Goal: Task Accomplishment & Management: Use online tool/utility

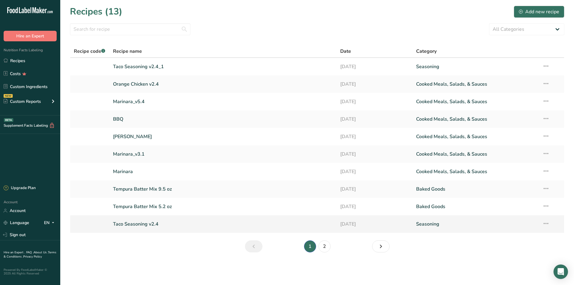
click at [133, 224] on link "Taco Seasoning v2.4" at bounding box center [223, 224] width 220 height 13
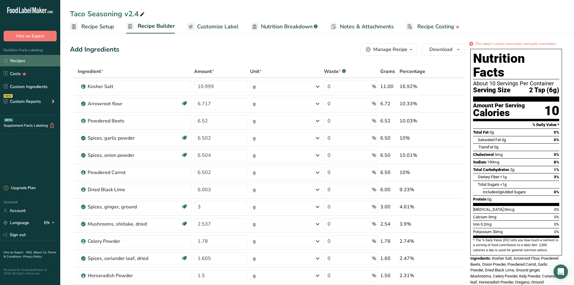
drag, startPoint x: 19, startPoint y: 62, endPoint x: 3, endPoint y: 63, distance: 16.0
click at [19, 62] on link "Recipes" at bounding box center [30, 60] width 60 height 11
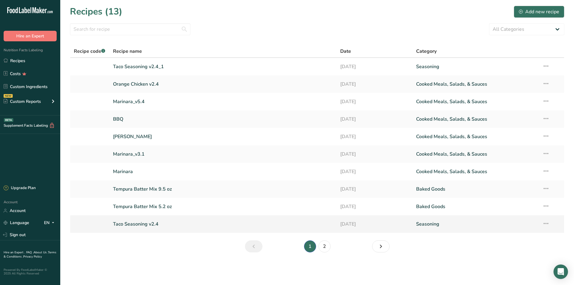
click at [546, 224] on icon at bounding box center [546, 223] width 7 height 11
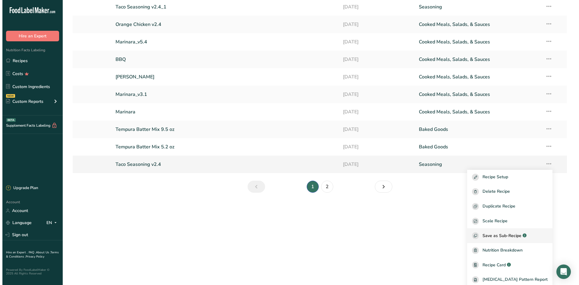
scroll to position [60, 0]
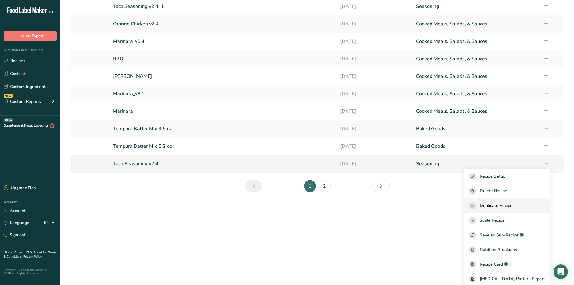
click at [501, 204] on span "Duplicate Recipe" at bounding box center [496, 205] width 33 height 7
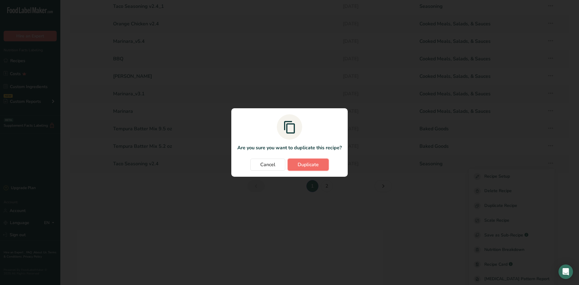
click at [307, 162] on span "Duplicate" at bounding box center [308, 164] width 21 height 7
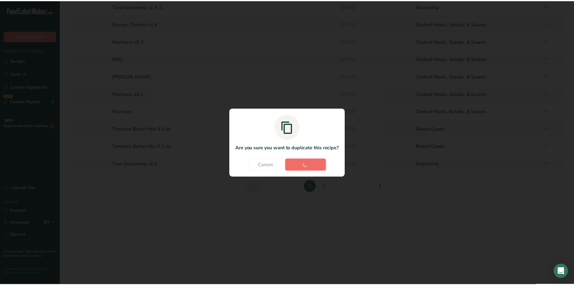
scroll to position [0, 0]
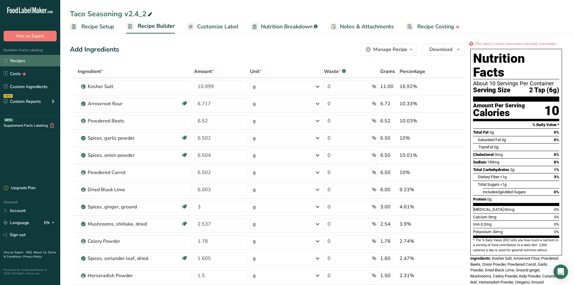
click at [15, 58] on link "Recipes" at bounding box center [30, 60] width 60 height 11
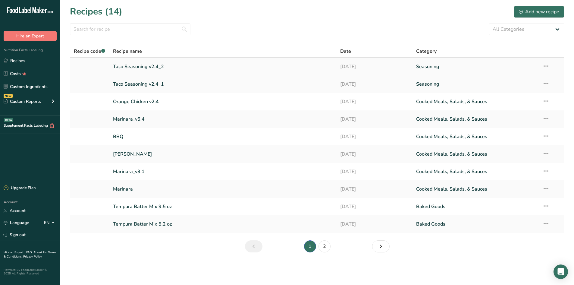
click at [545, 66] on icon at bounding box center [546, 66] width 7 height 11
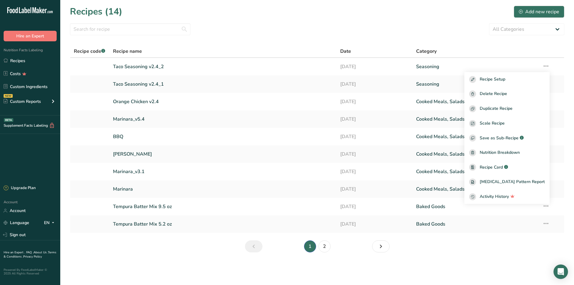
drag, startPoint x: 139, startPoint y: 66, endPoint x: 230, endPoint y: 42, distance: 93.6
click at [230, 42] on section "Recipes (14) Add new recipe All Categories Baked Goods [GEOGRAPHIC_DATA] Confec…" at bounding box center [317, 131] width 514 height 262
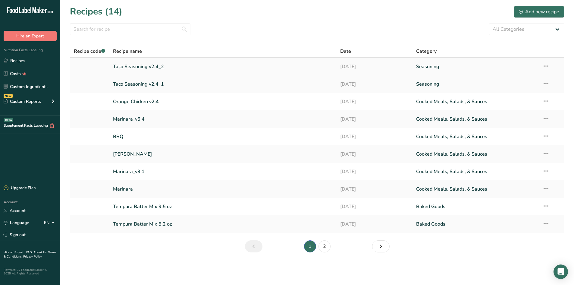
click at [546, 67] on icon at bounding box center [546, 66] width 7 height 11
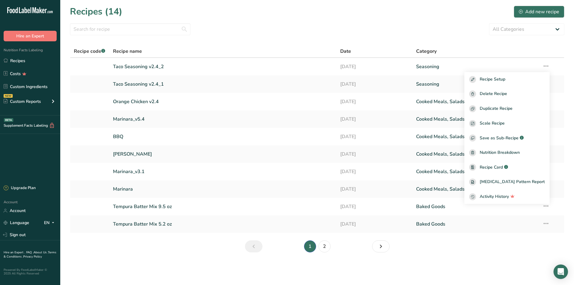
click at [244, 33] on div "All Categories Baked Goods [GEOGRAPHIC_DATA] Confectionery Cooked Meals, Salads…" at bounding box center [317, 29] width 495 height 12
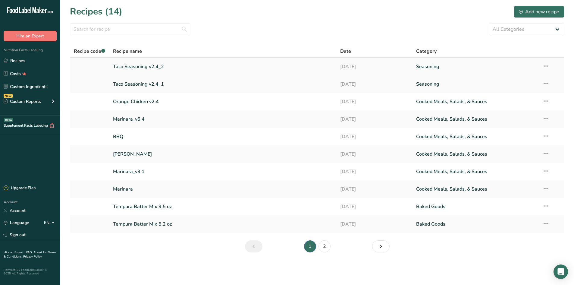
click at [135, 67] on link "Taco Seasoning v2.4_2" at bounding box center [223, 66] width 220 height 13
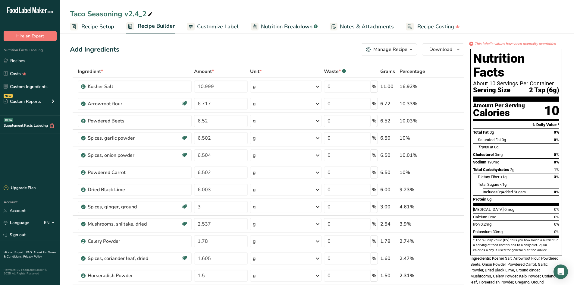
click at [351, 27] on span "Notes & Attachments" at bounding box center [367, 27] width 54 height 8
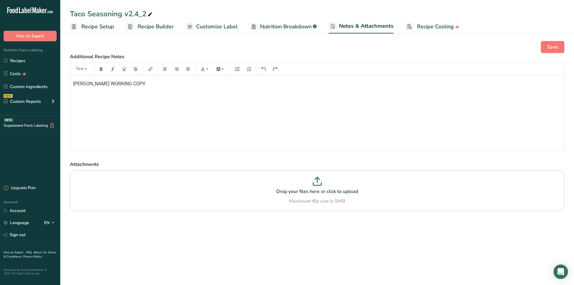
click at [110, 81] on span "[PERSON_NAME] WORKING COPY" at bounding box center [109, 84] width 72 height 6
click at [132, 83] on span "[PERSON_NAME] WORKING COPY" at bounding box center [109, 84] width 72 height 6
click at [147, 84] on p "[PERSON_NAME] WORKING COPY" at bounding box center [317, 83] width 488 height 7
click at [131, 84] on span "[PERSON_NAME] WORKING COPY" at bounding box center [109, 84] width 72 height 6
click at [250, 94] on div "[PERSON_NAME] ADJUSTMENT COPY" at bounding box center [317, 112] width 494 height 75
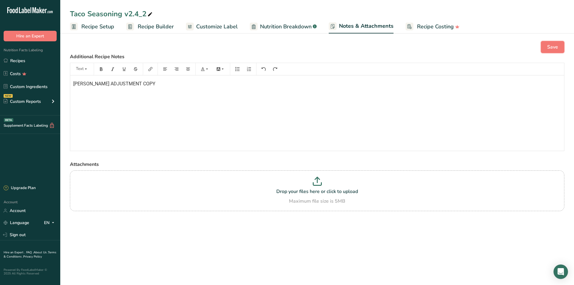
drag, startPoint x: 549, startPoint y: 45, endPoint x: 529, endPoint y: 53, distance: 22.5
click at [549, 44] on span "Save" at bounding box center [553, 46] width 11 height 7
click at [90, 27] on span "Recipe Setup" at bounding box center [97, 27] width 33 height 8
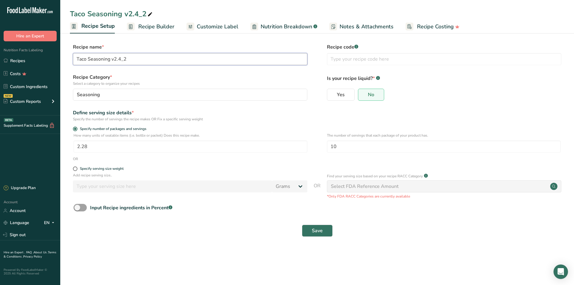
click at [133, 60] on input "Taco Seasoning v2.4_2" at bounding box center [190, 59] width 235 height 12
type input "Taco Seasoning v2.4_2 [PERSON_NAME] COPY"
click at [322, 229] on span "Save" at bounding box center [317, 230] width 11 height 7
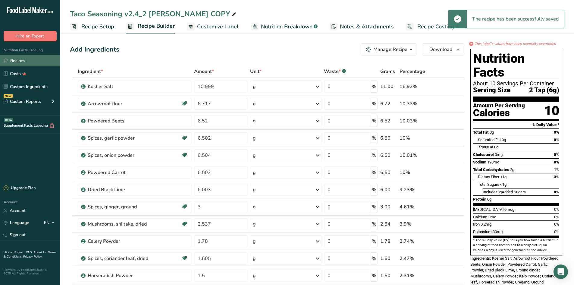
click at [18, 62] on link "Recipes" at bounding box center [30, 60] width 60 height 11
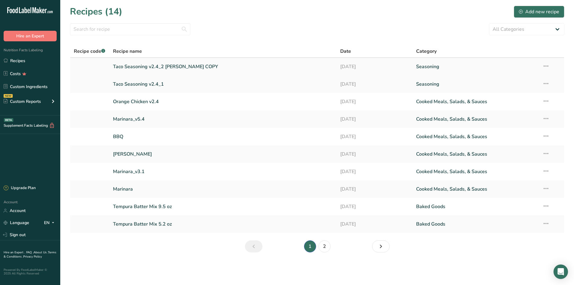
click at [157, 66] on link "Taco Seasoning v2.4_2 [PERSON_NAME] COPY" at bounding box center [223, 66] width 220 height 13
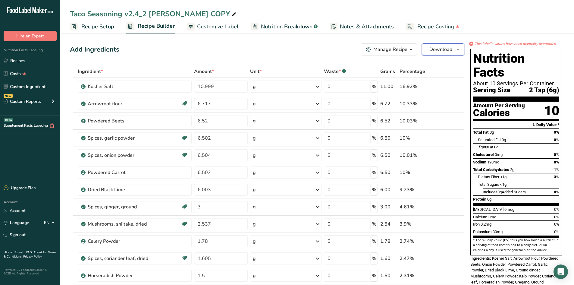
click at [456, 51] on icon "button" at bounding box center [458, 50] width 5 height 8
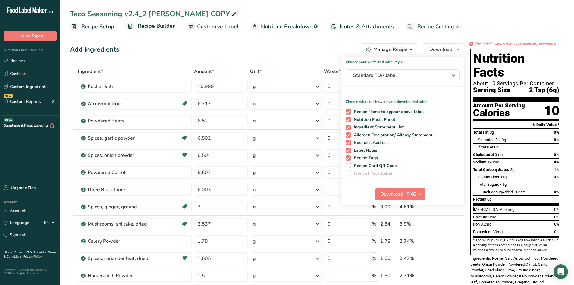
click at [331, 45] on div "Add Ingredients Manage Recipe Delete Recipe Duplicate Recipe Scale Recipe Save …" at bounding box center [267, 49] width 395 height 12
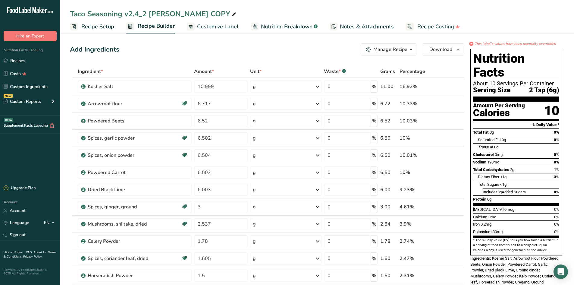
click at [216, 27] on span "Customize Label" at bounding box center [218, 27] width 42 height 8
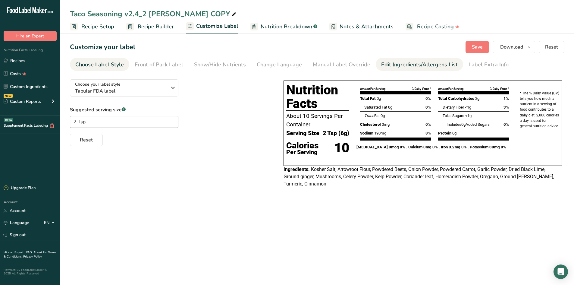
click at [418, 65] on div "Edit Ingredients/Allergens List" at bounding box center [419, 65] width 77 height 8
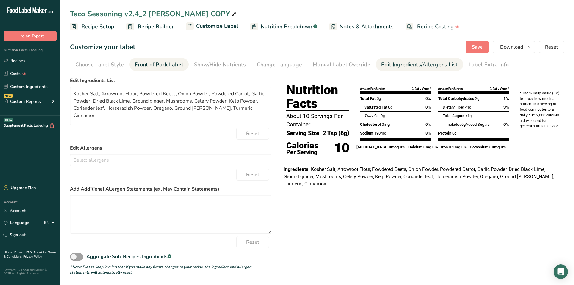
click at [166, 65] on div "Front of Pack Label" at bounding box center [159, 65] width 49 height 8
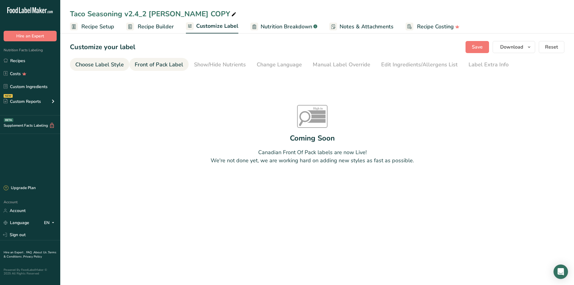
click at [114, 66] on div "Choose Label Style" at bounding box center [99, 65] width 49 height 8
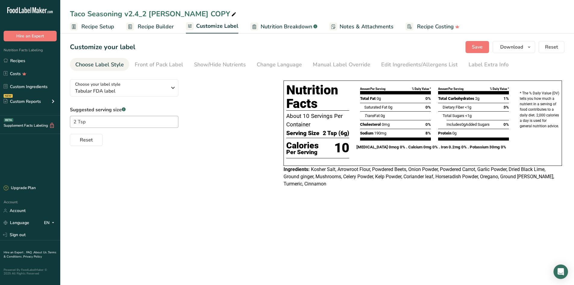
click at [213, 27] on span "Customize Label" at bounding box center [217, 26] width 42 height 8
click at [213, 24] on span "Customize Label" at bounding box center [217, 26] width 42 height 8
click at [222, 63] on div "Show/Hide Nutrients" at bounding box center [220, 65] width 52 height 8
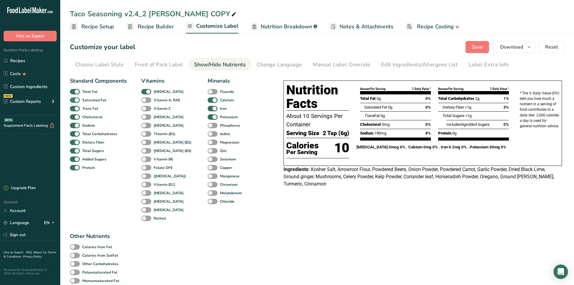
drag, startPoint x: 78, startPoint y: 107, endPoint x: 79, endPoint y: 102, distance: 4.8
click at [78, 107] on span at bounding box center [75, 109] width 10 height 6
click at [74, 107] on input "Trans Fat" at bounding box center [72, 108] width 4 height 4
checkbox input "false"
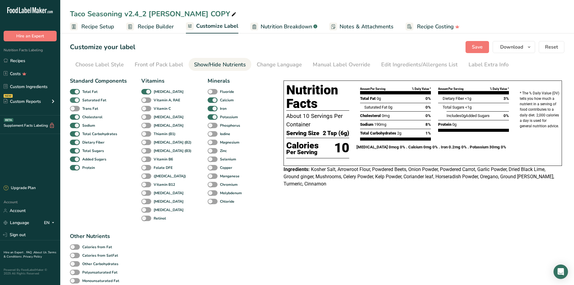
click at [78, 99] on span at bounding box center [75, 100] width 10 height 6
click at [74, 99] on input "Saturated Fat" at bounding box center [72, 100] width 4 height 4
checkbox input "false"
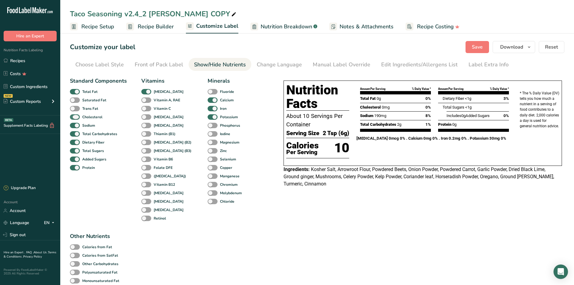
click at [78, 117] on span at bounding box center [75, 117] width 10 height 6
click at [74, 117] on input "Cholesterol" at bounding box center [72, 117] width 4 height 4
checkbox input "false"
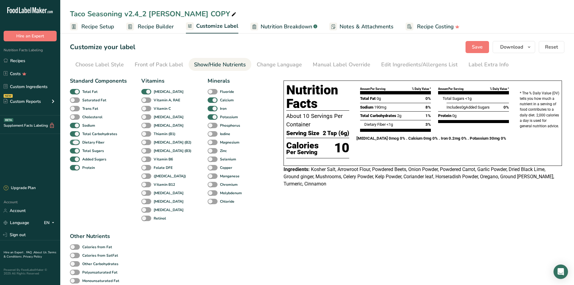
click at [75, 142] on span at bounding box center [75, 143] width 10 height 6
click at [74, 142] on input "Dietary Fiber" at bounding box center [72, 142] width 4 height 4
checkbox input "false"
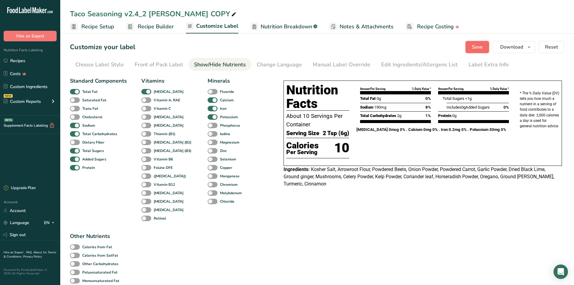
click at [478, 46] on span "Save" at bounding box center [477, 46] width 11 height 7
click at [530, 47] on icon "button" at bounding box center [529, 47] width 5 height 8
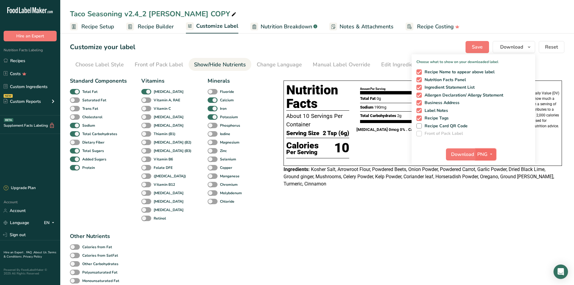
click at [493, 153] on icon "button" at bounding box center [491, 154] width 5 height 8
click at [425, 202] on div "Choose your label style Tabular FDA label USA (FDA) Standard FDA label Tabular …" at bounding box center [317, 278] width 495 height 408
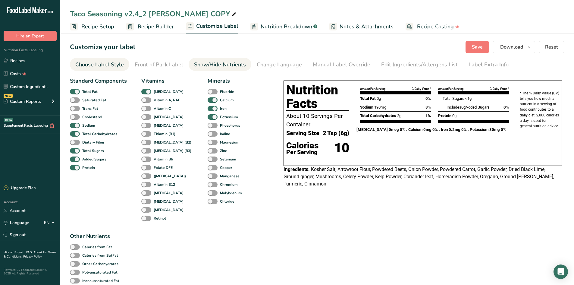
click at [101, 65] on div "Choose Label Style" at bounding box center [99, 65] width 49 height 8
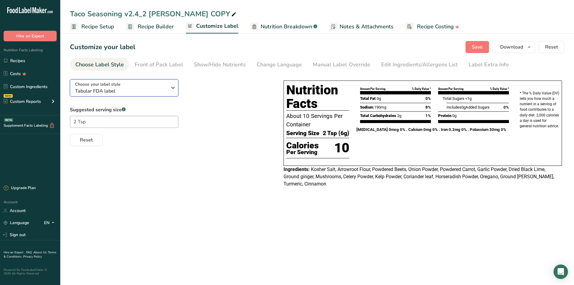
click at [171, 88] on icon "button" at bounding box center [172, 87] width 7 height 11
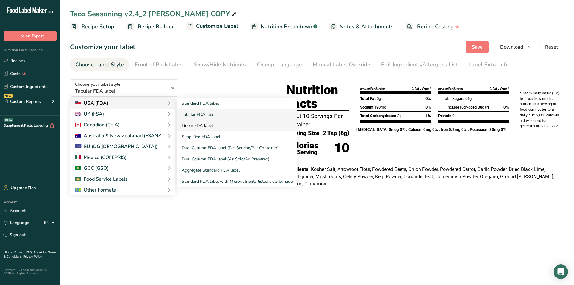
click at [196, 127] on link "Linear FDA label" at bounding box center [237, 125] width 121 height 11
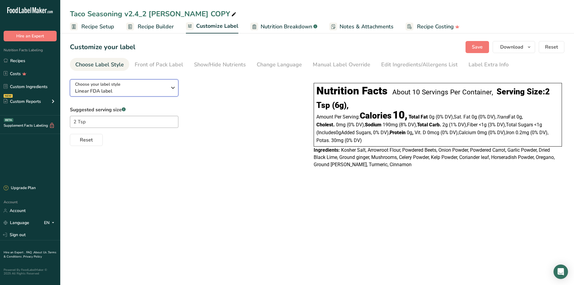
click at [171, 88] on icon "button" at bounding box center [172, 87] width 7 height 11
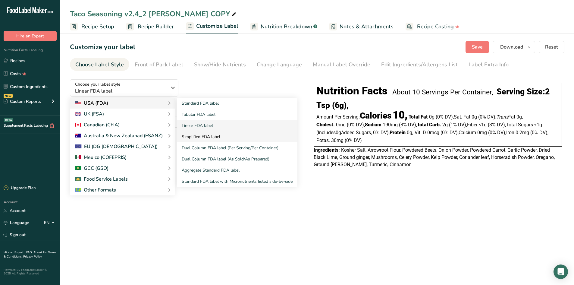
click at [188, 136] on link "Simplified FDA label" at bounding box center [237, 136] width 121 height 11
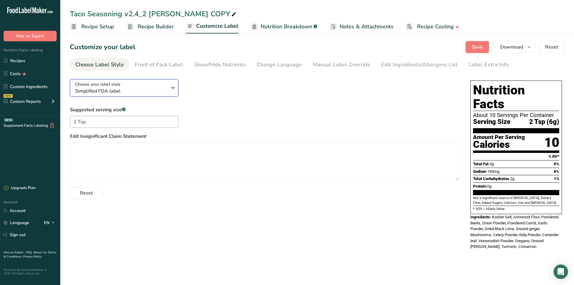
click at [172, 89] on icon "button" at bounding box center [172, 87] width 7 height 11
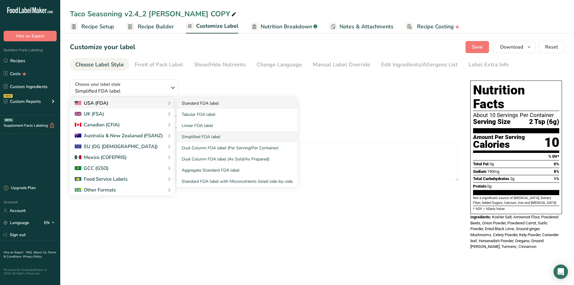
click at [199, 105] on link "Standard FDA label" at bounding box center [237, 103] width 121 height 11
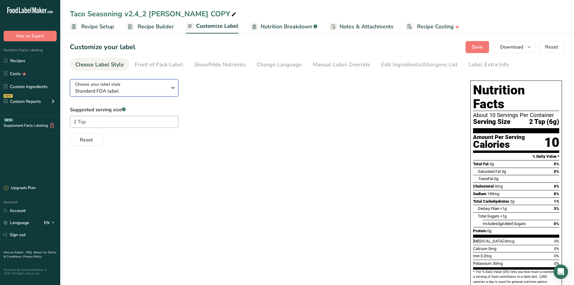
click at [175, 90] on icon "button" at bounding box center [172, 87] width 7 height 11
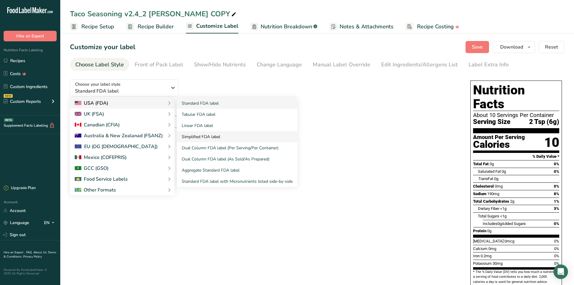
click at [194, 137] on link "Simplified FDA label" at bounding box center [237, 136] width 121 height 11
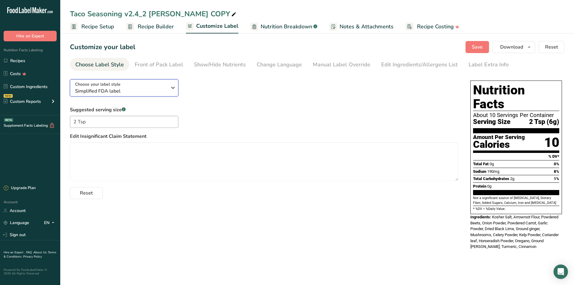
click at [173, 88] on icon "button" at bounding box center [172, 87] width 7 height 11
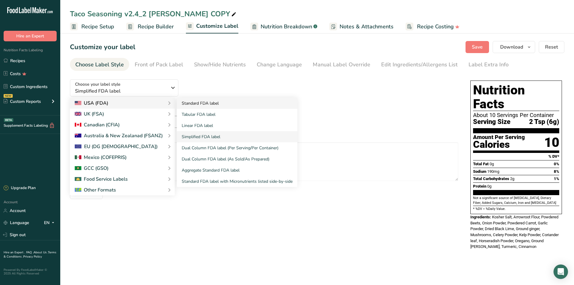
click at [197, 104] on link "Standard FDA label" at bounding box center [237, 103] width 121 height 11
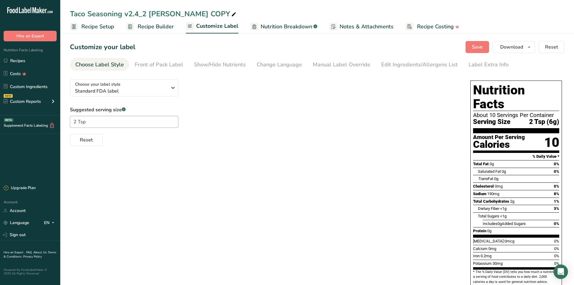
click at [297, 108] on div "Suggested serving size .a-a{fill:#347362;}.b-a{fill:#fff;} 2 Tsp Reset" at bounding box center [264, 126] width 389 height 40
click at [214, 66] on div "Show/Hide Nutrients" at bounding box center [220, 65] width 52 height 8
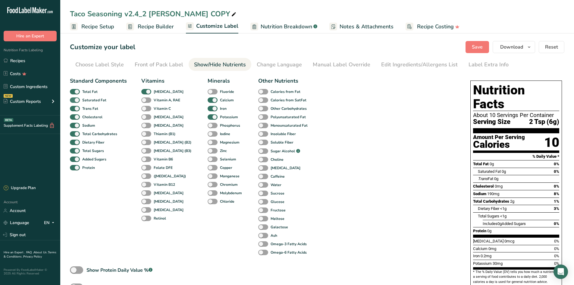
click at [77, 100] on span at bounding box center [75, 100] width 10 height 6
click at [74, 100] on input "Saturated Fat" at bounding box center [72, 100] width 4 height 4
checkbox input "false"
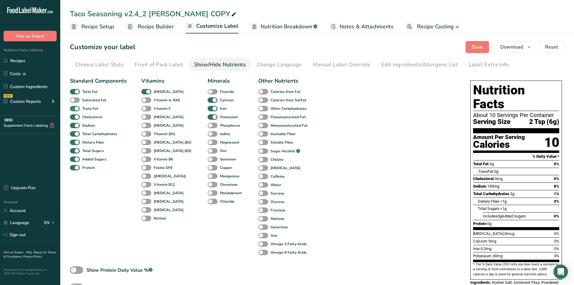
click at [78, 108] on span at bounding box center [75, 109] width 10 height 6
click at [74, 108] on input "Trans Fat" at bounding box center [72, 108] width 4 height 4
checkbox input "false"
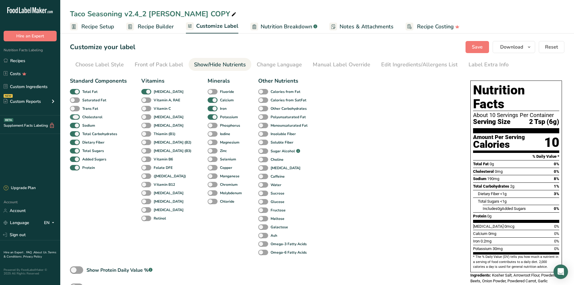
click at [76, 115] on span at bounding box center [75, 117] width 10 height 6
click at [74, 115] on input "Cholesterol" at bounding box center [72, 117] width 4 height 4
checkbox input "false"
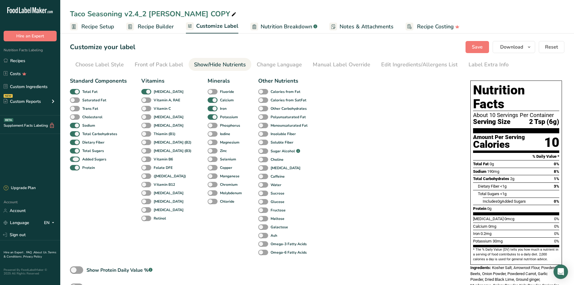
click at [76, 158] on span at bounding box center [75, 159] width 10 height 6
click at [74, 158] on input "Added Sugars" at bounding box center [72, 159] width 4 height 4
checkbox input "false"
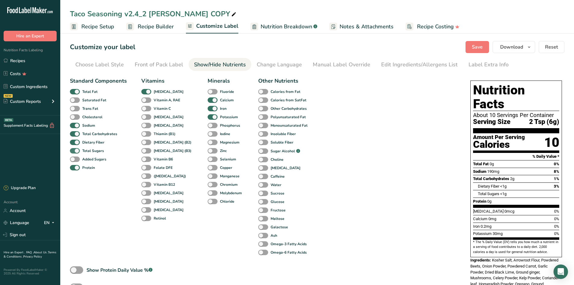
click at [77, 150] on span at bounding box center [75, 151] width 10 height 6
click at [74, 150] on input "Total Sugars" at bounding box center [72, 151] width 4 height 4
checkbox input "false"
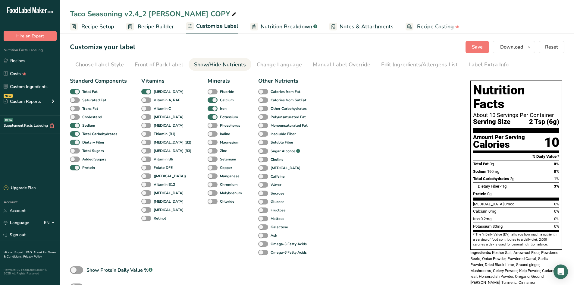
click at [78, 140] on span at bounding box center [75, 143] width 10 height 6
click at [74, 140] on input "Dietary Fiber" at bounding box center [72, 142] width 4 height 4
checkbox input "false"
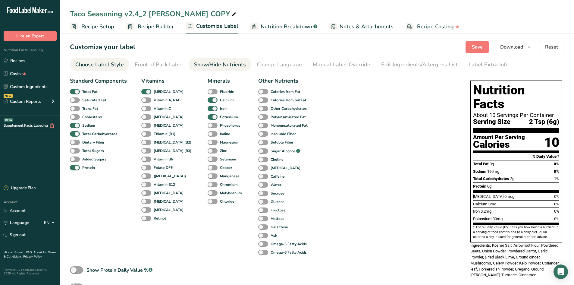
click at [98, 65] on div "Choose Label Style" at bounding box center [99, 65] width 49 height 8
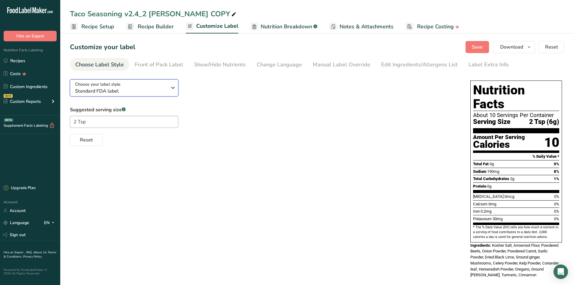
click at [173, 88] on icon "button" at bounding box center [172, 87] width 7 height 11
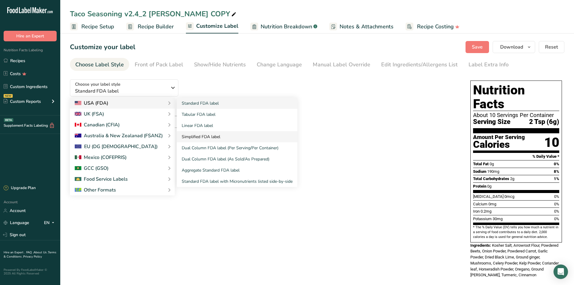
click at [199, 138] on link "Simplified FDA label" at bounding box center [237, 136] width 121 height 11
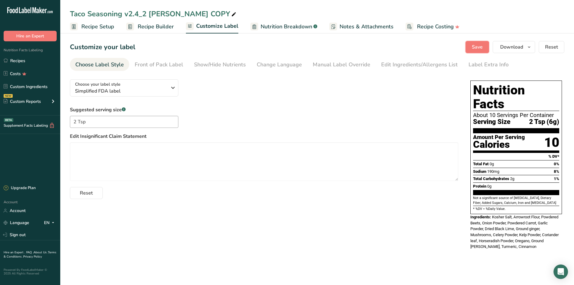
click at [476, 48] on span "Save" at bounding box center [477, 46] width 11 height 7
